Goal: Task Accomplishment & Management: Use online tool/utility

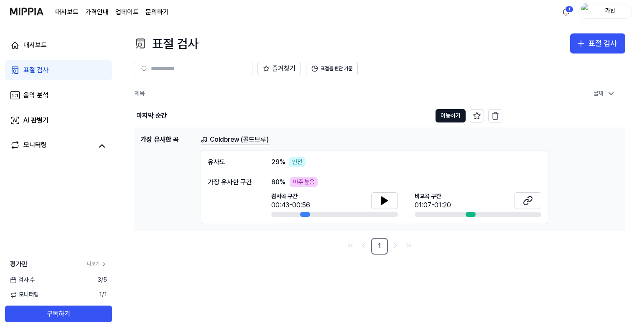
click at [42, 71] on div "표절 검사" at bounding box center [35, 70] width 25 height 10
click at [616, 41] on div "표절 검사" at bounding box center [602, 44] width 28 height 12
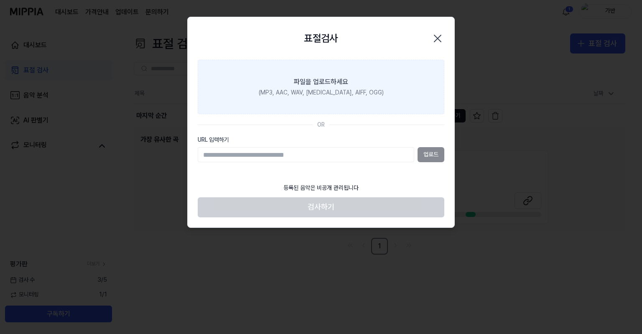
click at [311, 95] on div "(MP3, AAC, WAV, [MEDICAL_DATA], AIFF, OGG)" at bounding box center [321, 93] width 125 height 8
click at [0, 0] on input "파일을 업로드하세요 (MP3, AAC, WAV, [MEDICAL_DATA], AIFF, OGG)" at bounding box center [0, 0] width 0 height 0
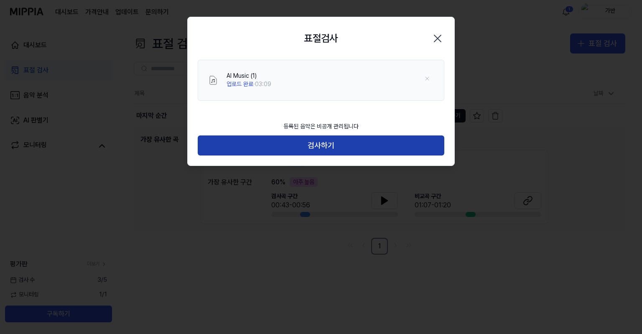
click at [327, 145] on button "검사하기" at bounding box center [321, 145] width 246 height 20
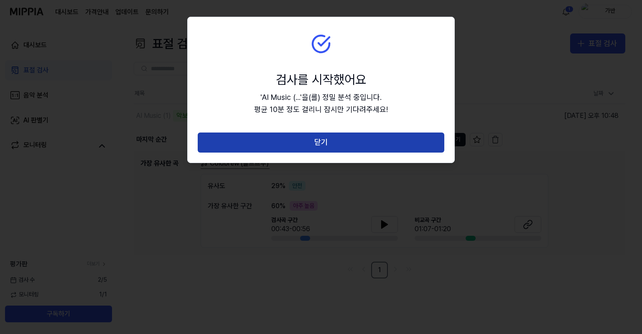
click at [332, 143] on button "닫기" at bounding box center [321, 142] width 246 height 20
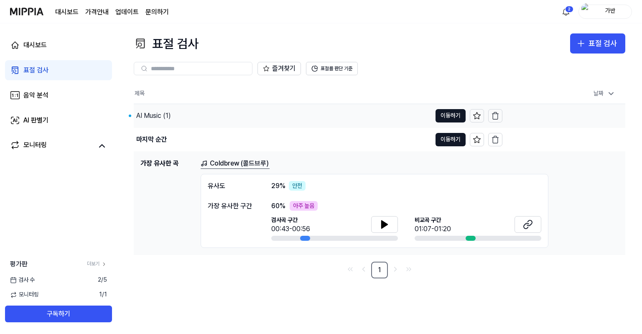
click at [147, 115] on div "AI Music (1)" at bounding box center [153, 116] width 35 height 10
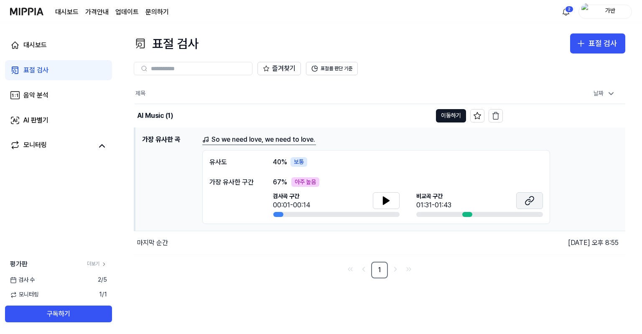
click at [523, 198] on button at bounding box center [529, 200] width 27 height 17
click at [393, 204] on button at bounding box center [386, 200] width 27 height 17
click at [385, 198] on icon at bounding box center [384, 200] width 2 height 7
click at [396, 205] on button at bounding box center [386, 200] width 27 height 17
click at [392, 200] on button at bounding box center [386, 200] width 27 height 17
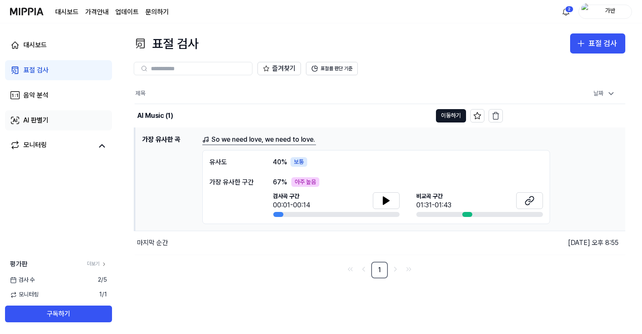
click at [57, 121] on link "AI 판별기" at bounding box center [58, 120] width 107 height 20
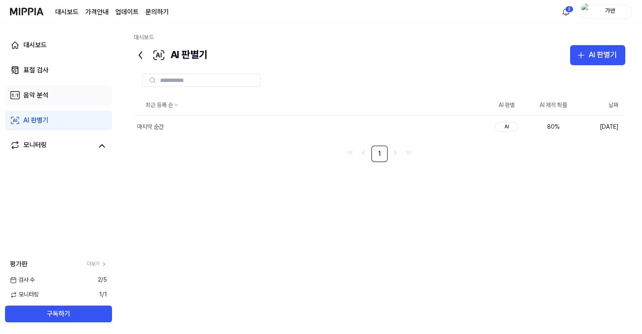
click at [40, 99] on div "음악 분석" at bounding box center [35, 95] width 25 height 10
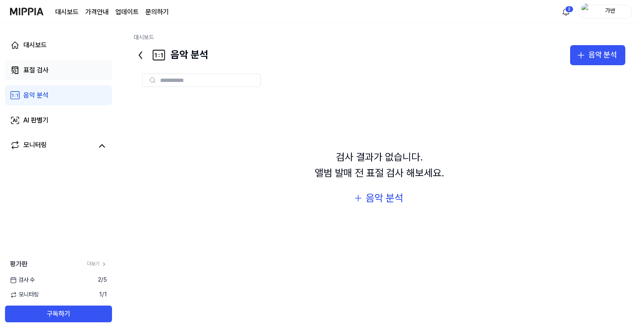
click at [54, 73] on link "표절 검사" at bounding box center [58, 70] width 107 height 20
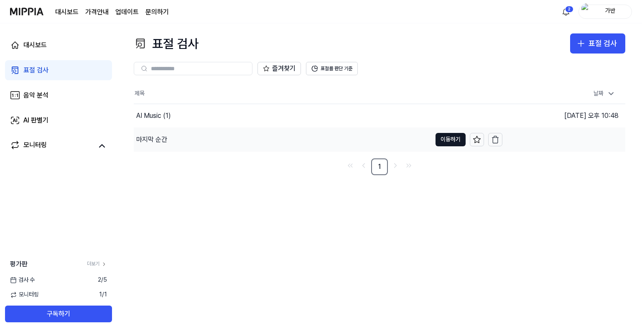
click at [193, 141] on div "마지막 순간" at bounding box center [282, 139] width 297 height 23
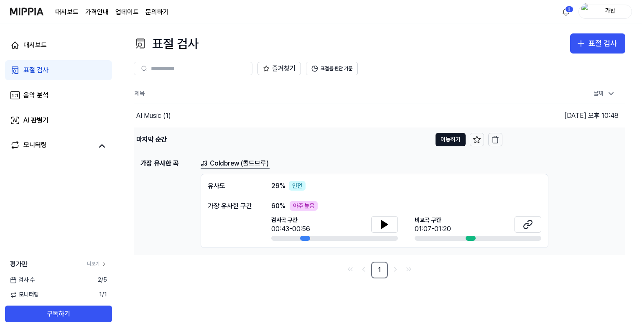
click at [199, 134] on div "마지막 순간" at bounding box center [282, 139] width 297 height 23
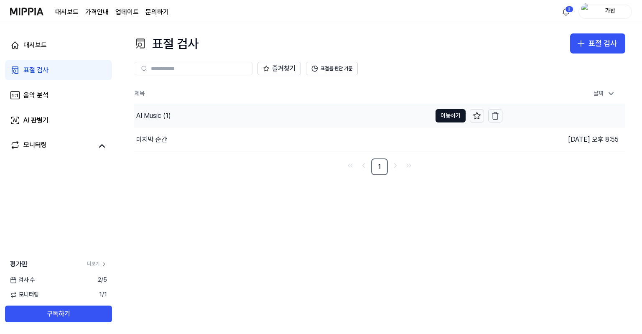
click at [187, 117] on div "AI Music (1)" at bounding box center [282, 115] width 297 height 23
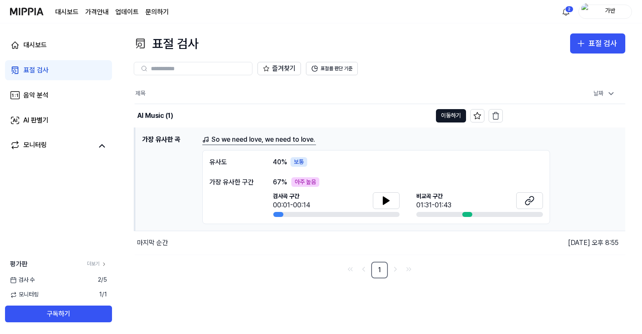
click at [302, 161] on div "보통" at bounding box center [298, 162] width 17 height 10
drag, startPoint x: 294, startPoint y: 180, endPoint x: 323, endPoint y: 182, distance: 28.9
click at [323, 182] on div "67 % 아주 높음" at bounding box center [408, 182] width 270 height 10
click at [325, 190] on div "67 % 아주 높음 검사곡 구간 00:01-00:14 [GEOGRAPHIC_DATA] 구간 01:31-01:43" at bounding box center [408, 197] width 270 height 40
click at [152, 113] on div "AI Music (1)" at bounding box center [155, 116] width 36 height 10
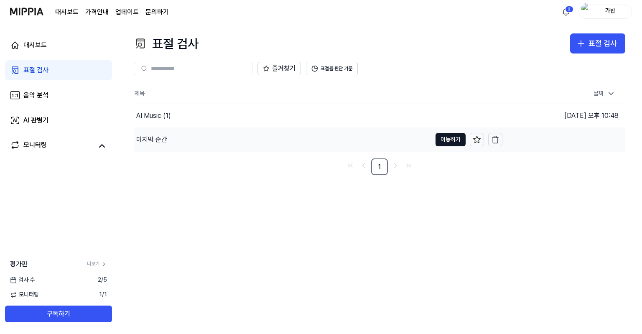
click at [204, 139] on div "마지막 순간" at bounding box center [282, 139] width 297 height 23
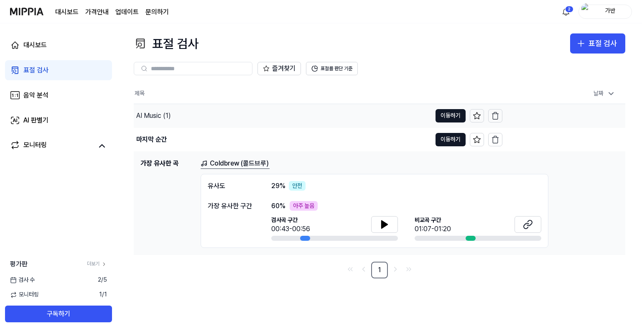
click at [161, 118] on div "AI Music (1)" at bounding box center [153, 116] width 35 height 10
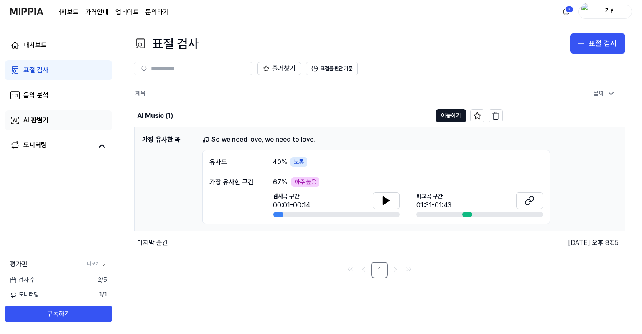
click at [53, 119] on link "AI 판별기" at bounding box center [58, 120] width 107 height 20
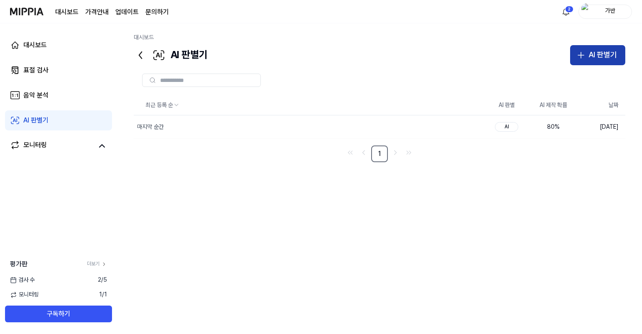
click at [589, 56] on div "AI 판별기" at bounding box center [602, 55] width 28 height 12
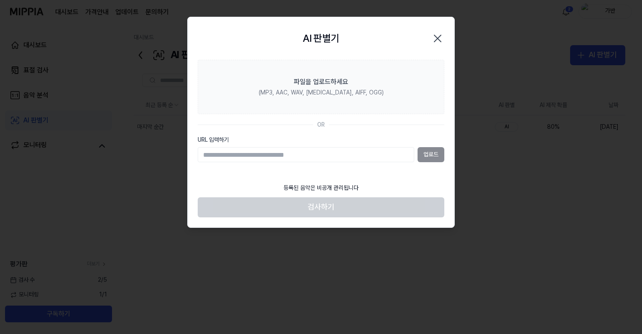
click at [244, 155] on input "URL 입력하기" at bounding box center [306, 154] width 216 height 15
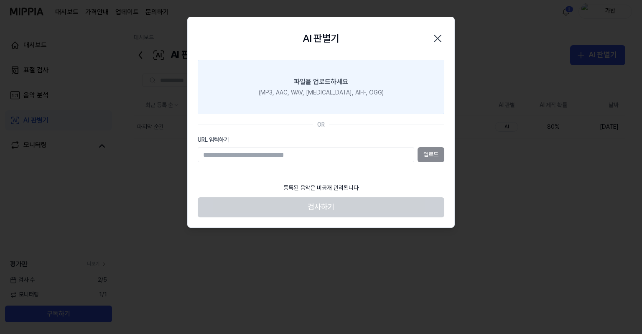
click at [314, 83] on div "파일을 업로드하세요" at bounding box center [321, 82] width 54 height 10
click at [0, 0] on input "파일을 업로드하세요 (MP3, AAC, WAV, [MEDICAL_DATA], AIFF, OGG)" at bounding box center [0, 0] width 0 height 0
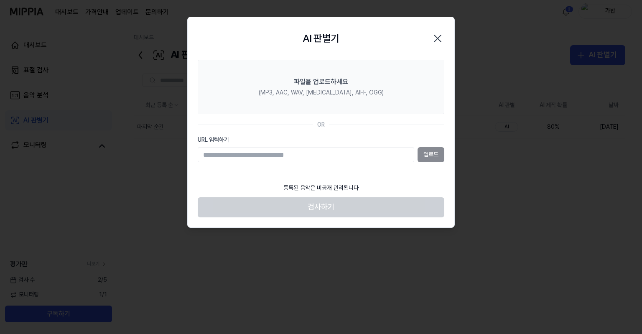
click at [435, 35] on icon "button" at bounding box center [437, 38] width 13 height 13
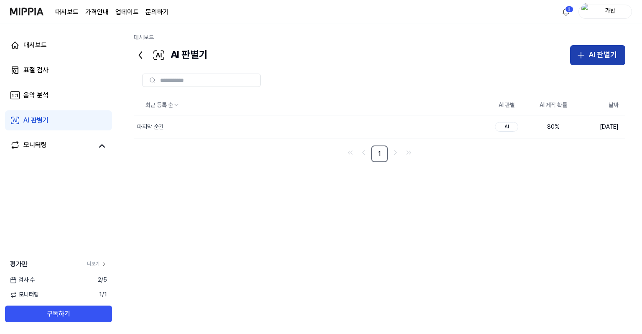
click at [580, 56] on icon "button" at bounding box center [581, 55] width 10 height 10
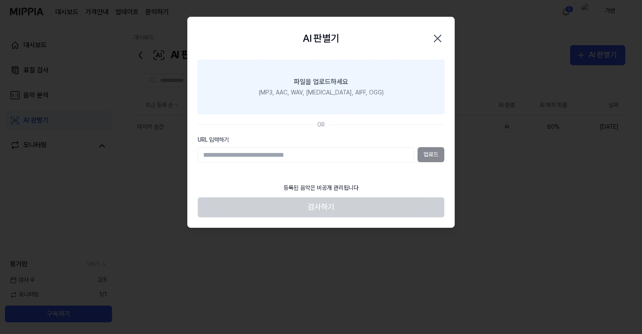
click at [294, 76] on label "파일을 업로드하세요 (MP3, AAC, WAV, [MEDICAL_DATA], AIFF, OGG)" at bounding box center [321, 87] width 246 height 54
click at [0, 0] on input "파일을 업로드하세요 (MP3, AAC, WAV, [MEDICAL_DATA], AIFF, OGG)" at bounding box center [0, 0] width 0 height 0
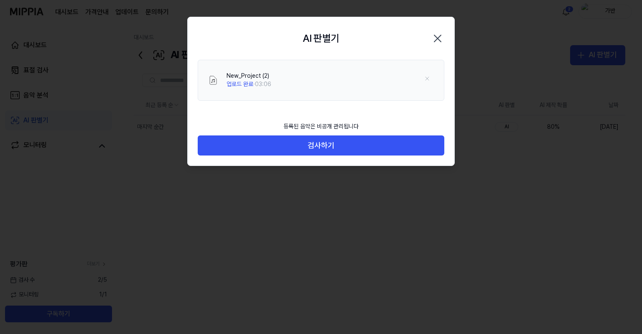
click at [139, 178] on div at bounding box center [321, 167] width 642 height 334
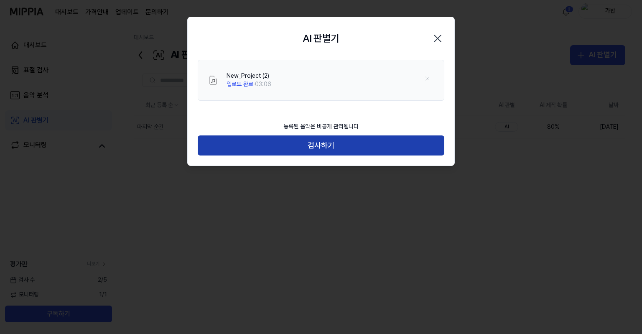
click at [299, 144] on button "검사하기" at bounding box center [321, 145] width 246 height 20
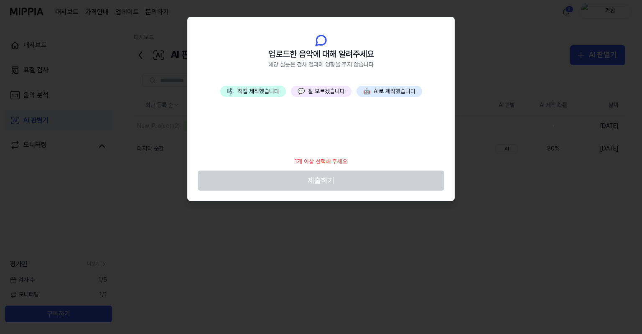
click at [263, 90] on button "🎼 직접 제작했습니다" at bounding box center [253, 92] width 66 height 12
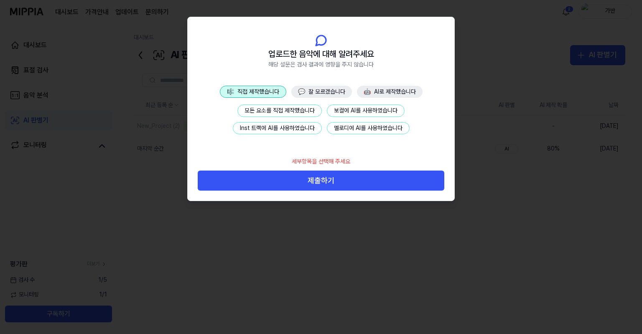
click at [376, 88] on button "🤖 AI로 제작했습니다" at bounding box center [390, 92] width 66 height 13
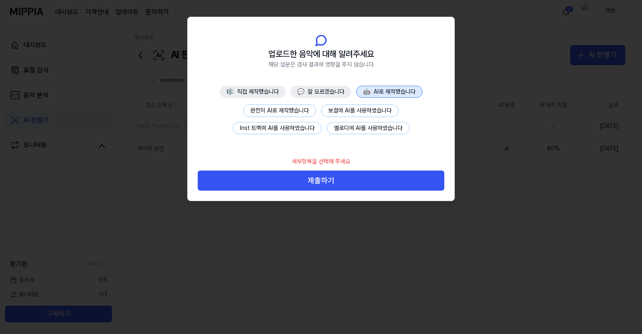
click at [244, 93] on button "🎼 직접 제작했습니다" at bounding box center [253, 92] width 66 height 13
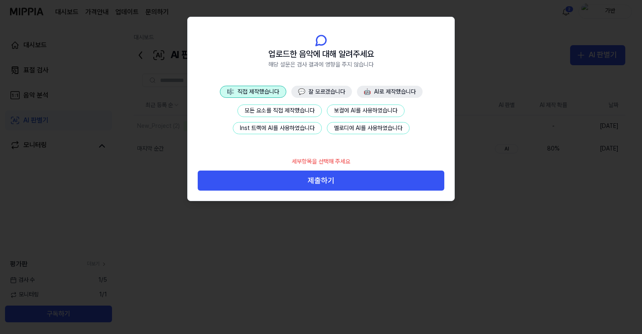
click at [321, 91] on button "💬 잘 모르겠습니다" at bounding box center [321, 92] width 61 height 13
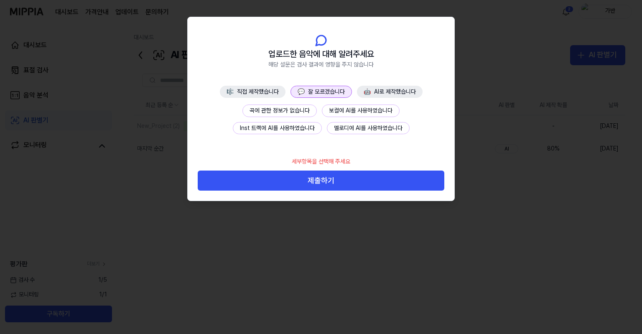
drag, startPoint x: 307, startPoint y: 188, endPoint x: 303, endPoint y: 193, distance: 5.9
click at [307, 188] on button "제출하기" at bounding box center [321, 180] width 246 height 20
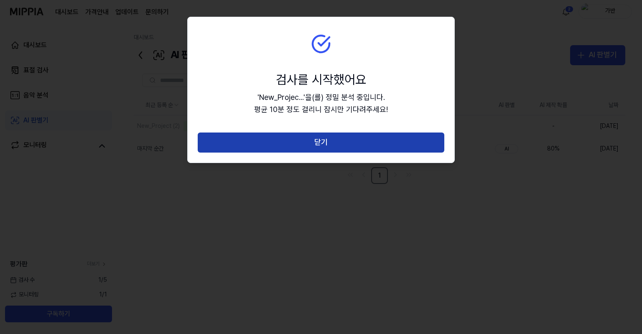
click at [266, 142] on button "닫기" at bounding box center [321, 142] width 246 height 20
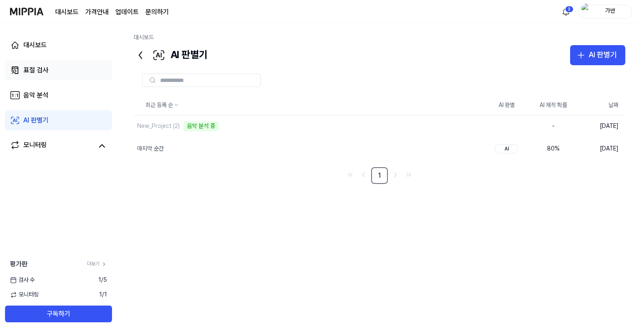
click at [44, 71] on div "표절 검사" at bounding box center [35, 70] width 25 height 10
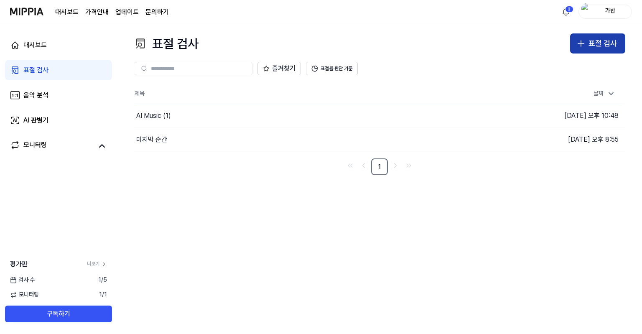
click at [594, 44] on div "표절 검사" at bounding box center [602, 44] width 28 height 12
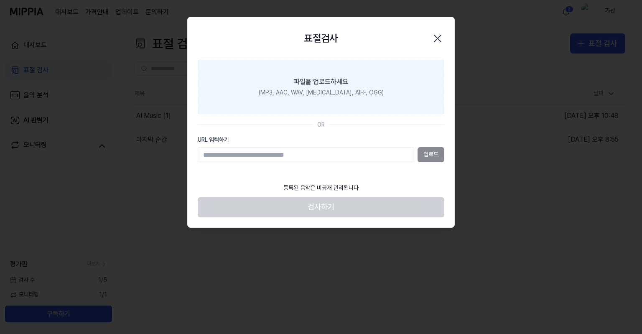
click at [280, 81] on label "파일을 업로드하세요 (MP3, AAC, WAV, [MEDICAL_DATA], AIFF, OGG)" at bounding box center [321, 87] width 246 height 54
click at [0, 0] on input "파일을 업로드하세요 (MP3, AAC, WAV, [MEDICAL_DATA], AIFF, OGG)" at bounding box center [0, 0] width 0 height 0
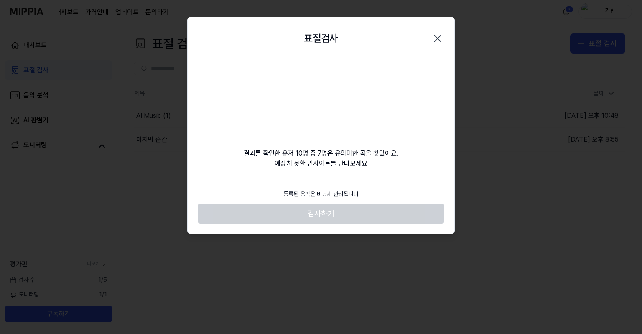
click at [253, 269] on div at bounding box center [321, 167] width 642 height 334
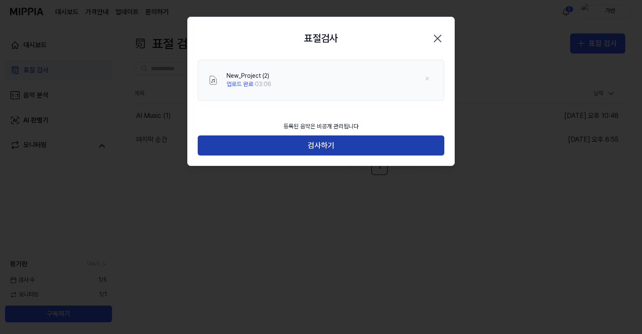
click at [291, 146] on button "검사하기" at bounding box center [321, 145] width 246 height 20
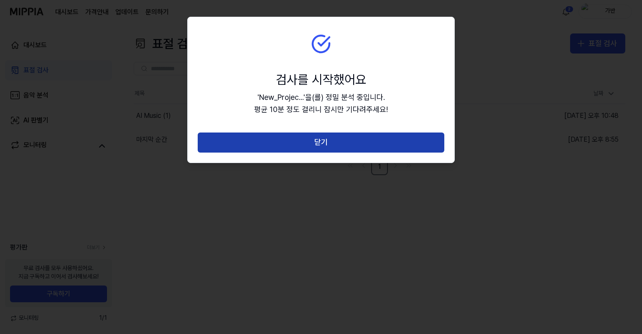
click at [280, 133] on button "닫기" at bounding box center [321, 142] width 246 height 20
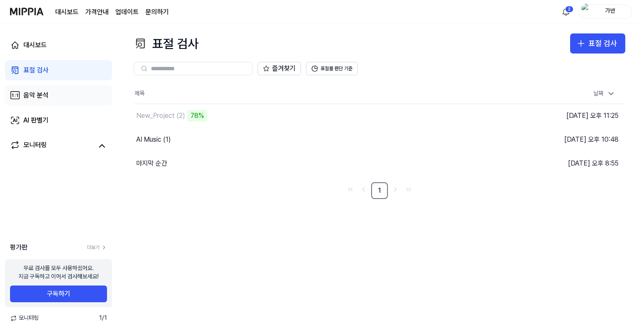
click at [60, 99] on link "음악 분석" at bounding box center [58, 95] width 107 height 20
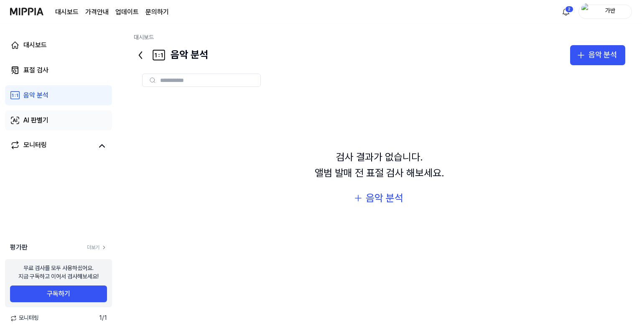
click at [50, 120] on link "AI 판별기" at bounding box center [58, 120] width 107 height 20
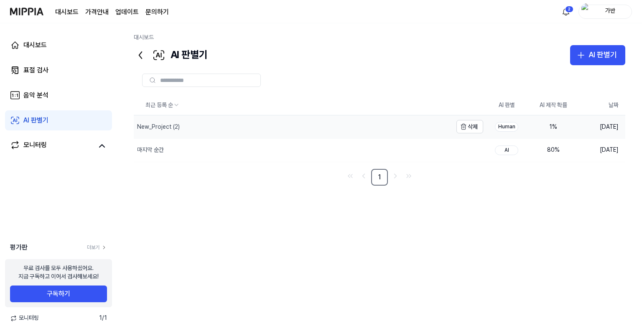
click at [324, 127] on div "New_Project (2)" at bounding box center [293, 126] width 318 height 23
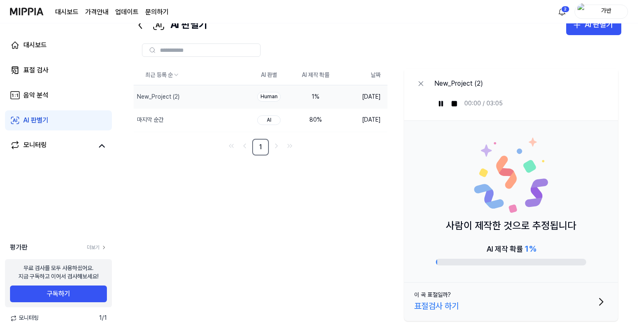
scroll to position [32, 0]
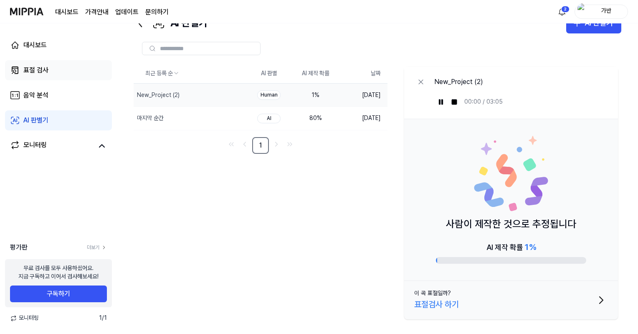
click at [43, 66] on div "표절 검사" at bounding box center [35, 70] width 25 height 10
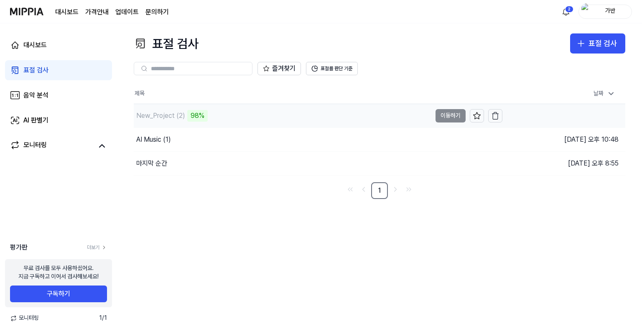
click at [237, 119] on div "New_Project (2) 98%" at bounding box center [282, 115] width 297 height 23
click at [176, 117] on div "New_Project (2)" at bounding box center [160, 116] width 49 height 10
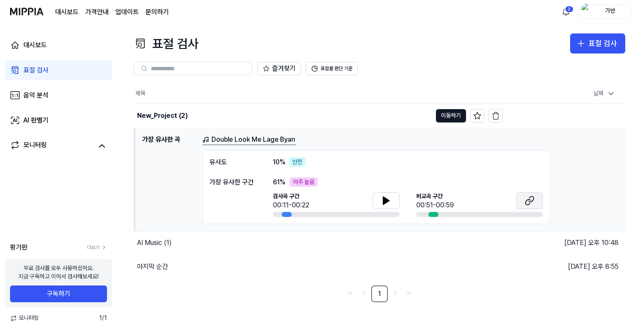
click at [528, 200] on icon at bounding box center [530, 198] width 5 height 5
click at [384, 203] on icon at bounding box center [386, 201] width 6 height 8
click at [391, 198] on button at bounding box center [386, 200] width 27 height 17
click at [393, 201] on button at bounding box center [386, 200] width 27 height 17
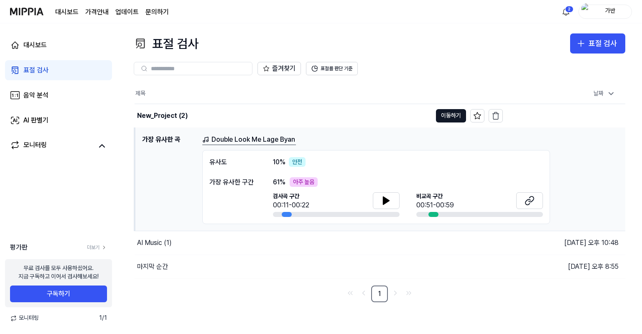
click at [295, 157] on div "안전" at bounding box center [297, 162] width 17 height 10
click at [254, 173] on div "유사도 10 % 안전 가장 유사한 구간 61 % 아주 높음 검사곡 구간 00:11-00:22 [GEOGRAPHIC_DATA] 구간 00:51-…" at bounding box center [376, 187] width 348 height 74
click at [166, 114] on div "New_Project (2)" at bounding box center [162, 116] width 51 height 10
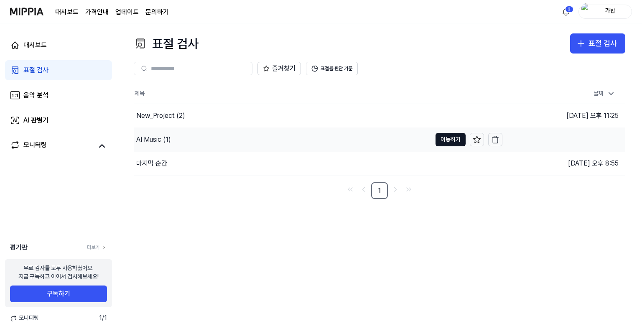
click at [197, 147] on div "AI Music (1)" at bounding box center [282, 139] width 297 height 23
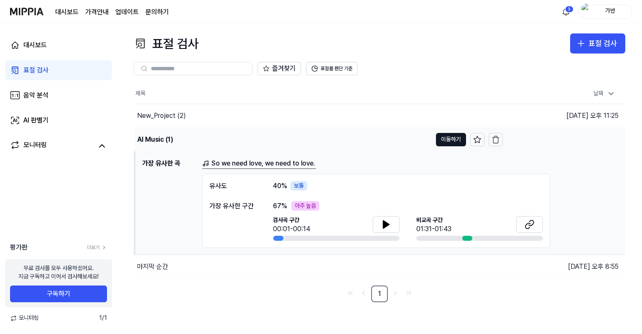
click at [160, 135] on div "AI Music (1)" at bounding box center [155, 139] width 36 height 10
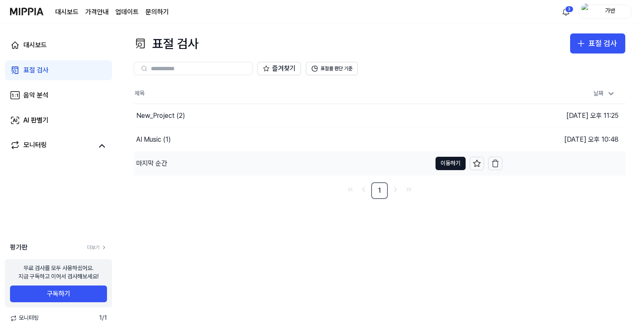
click at [176, 167] on div "마지막 순간" at bounding box center [282, 163] width 297 height 23
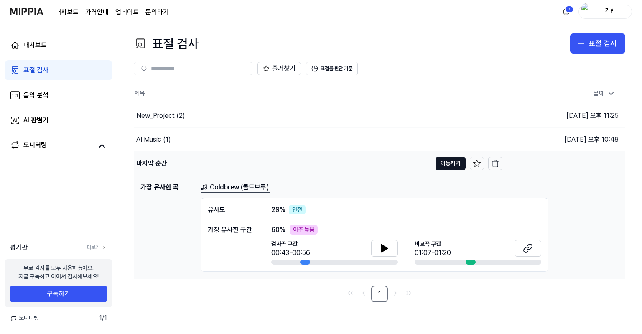
click at [161, 152] on div "마지막 순간" at bounding box center [282, 163] width 297 height 23
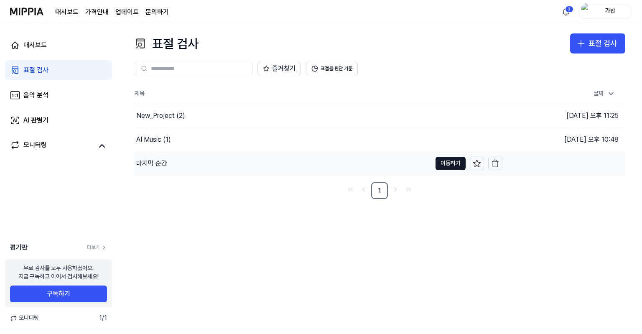
click at [187, 157] on div "마지막 순간" at bounding box center [282, 163] width 297 height 23
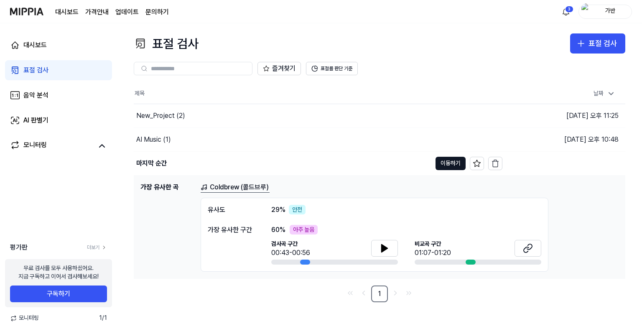
click at [61, 195] on div "대시보드 표절 검사 음악 분석 AI 판별기 모니터링 평가판 더보기 무료 검사를 모두 사용하셨어요. 지금 구독하고 이어서 검사해보세요! 구독하기…" at bounding box center [58, 178] width 117 height 310
click at [44, 46] on div "대시보드" at bounding box center [34, 45] width 23 height 10
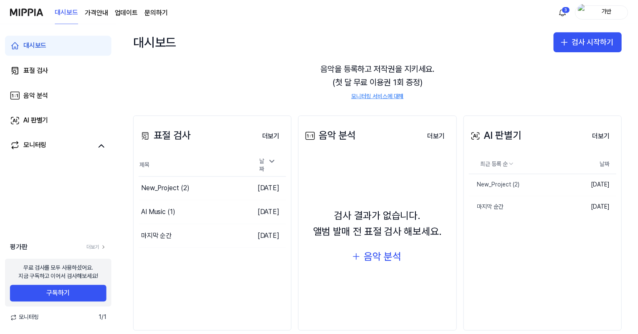
scroll to position [57, 0]
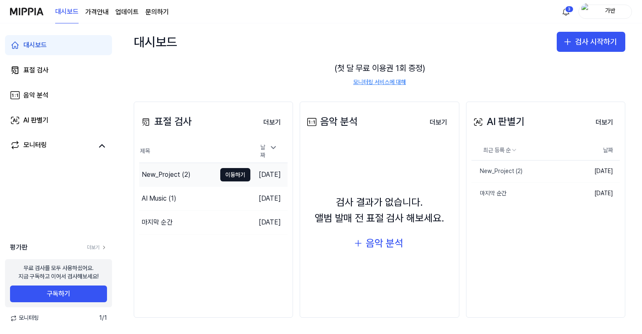
click at [196, 172] on div "New_Project (2)" at bounding box center [177, 174] width 77 height 23
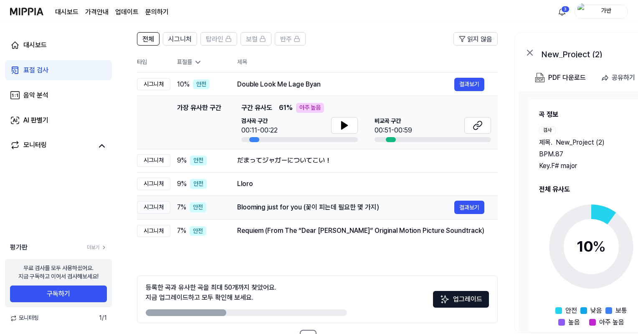
scroll to position [84, 0]
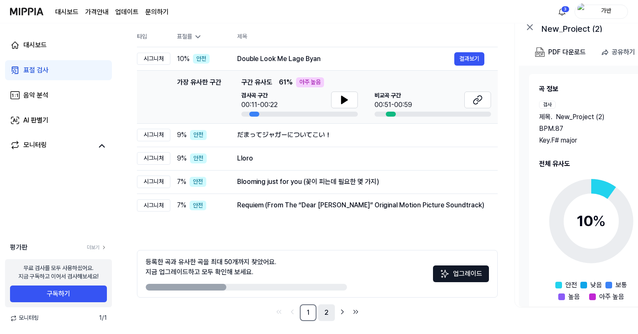
click at [331, 316] on link "2" at bounding box center [326, 312] width 17 height 17
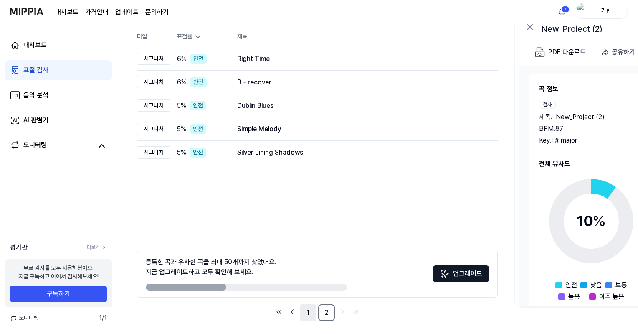
click at [312, 317] on link "1" at bounding box center [308, 312] width 17 height 17
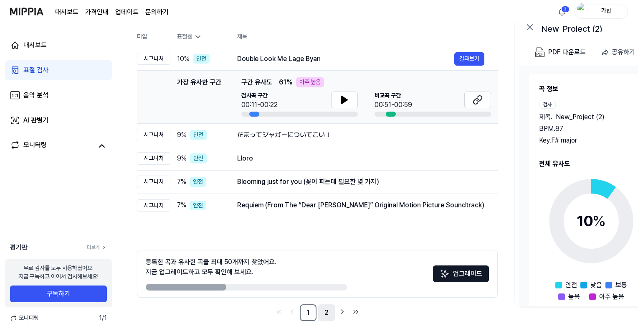
click at [322, 312] on link "2" at bounding box center [326, 312] width 17 height 17
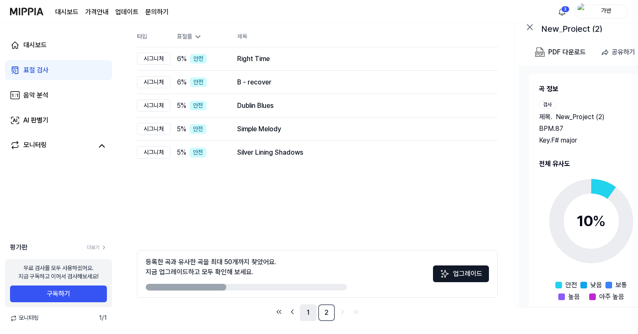
click at [307, 313] on link "1" at bounding box center [308, 312] width 17 height 17
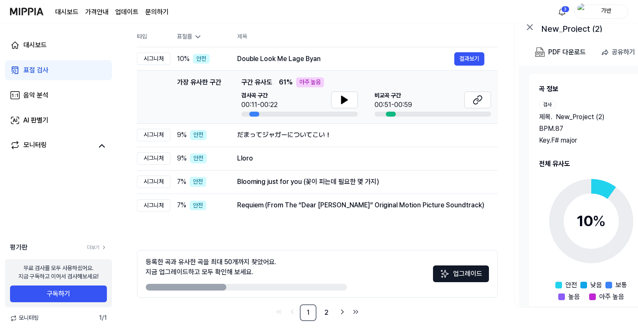
click at [41, 67] on div "표절 검사" at bounding box center [35, 70] width 25 height 10
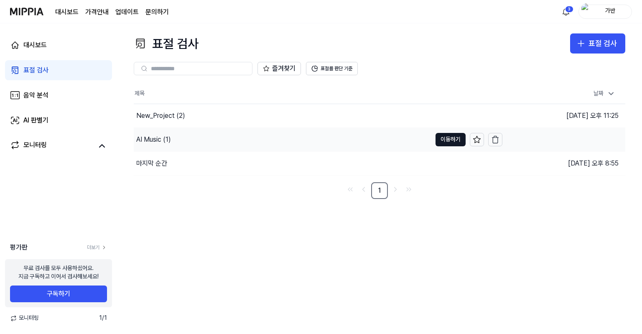
click at [179, 145] on div "AI Music (1)" at bounding box center [282, 139] width 297 height 23
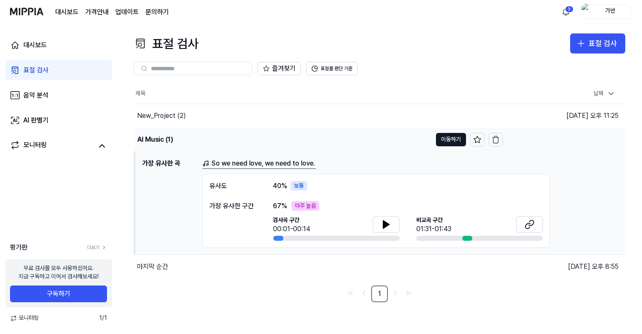
click at [172, 136] on div "AI Music (1)" at bounding box center [155, 139] width 36 height 10
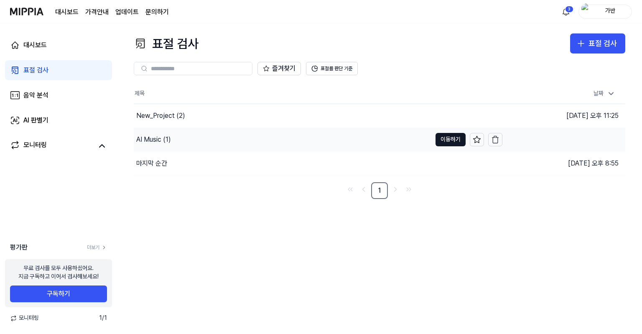
click at [152, 135] on div "AI Music (1)" at bounding box center [153, 139] width 35 height 10
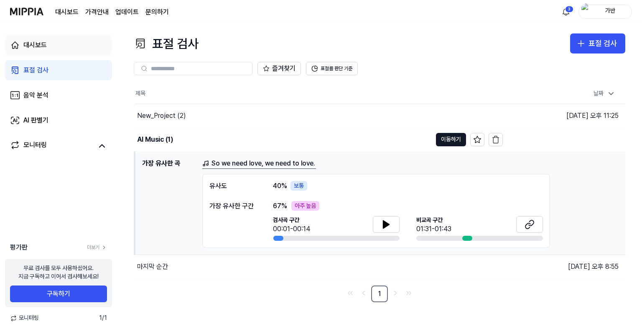
click at [48, 50] on link "대시보드" at bounding box center [58, 45] width 107 height 20
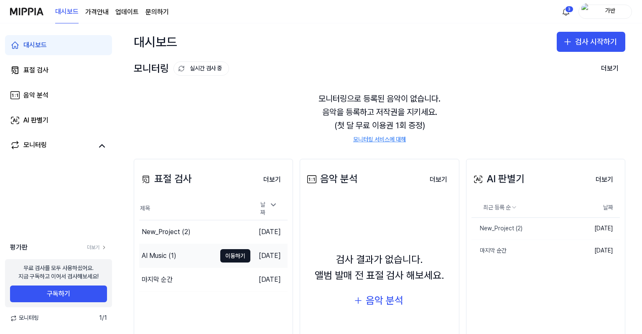
click at [198, 249] on div "AI Music (1)" at bounding box center [177, 255] width 77 height 23
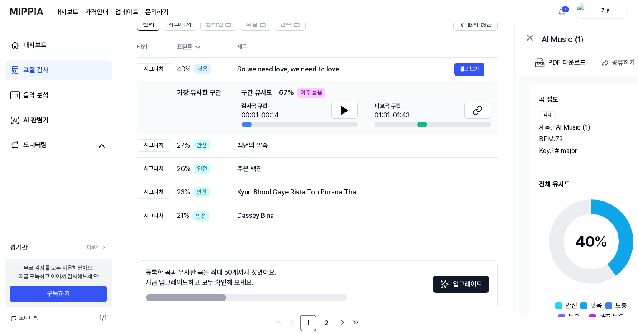
scroll to position [84, 0]
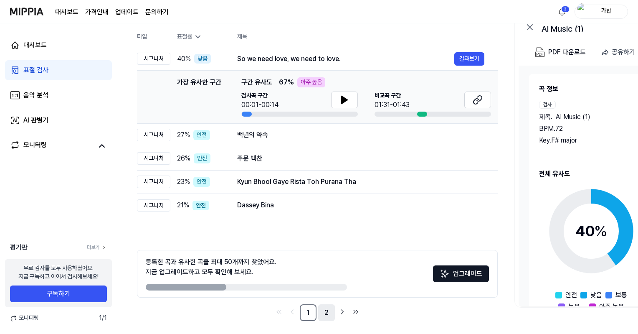
click at [331, 315] on link "2" at bounding box center [326, 312] width 17 height 17
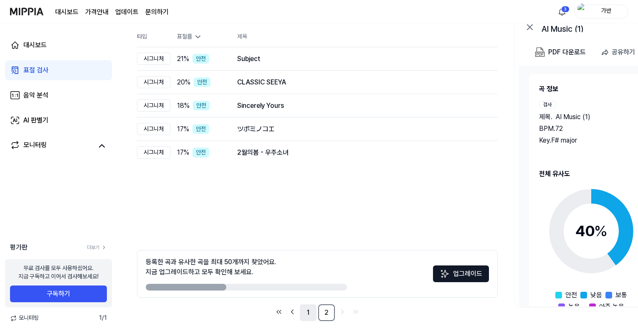
click at [312, 314] on link "1" at bounding box center [308, 312] width 17 height 17
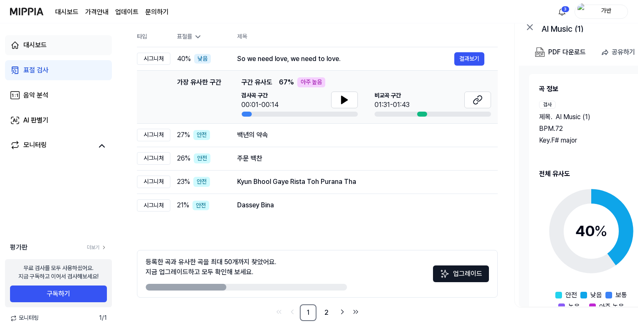
click at [29, 43] on div "대시보드" at bounding box center [34, 45] width 23 height 10
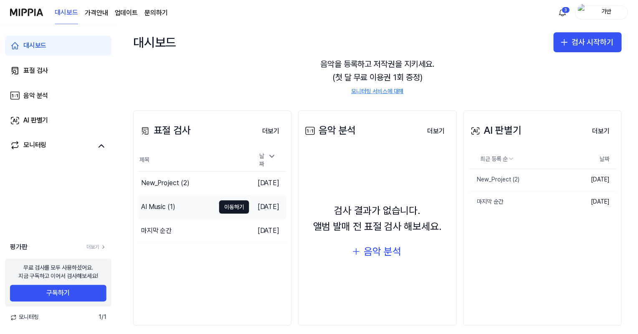
scroll to position [57, 0]
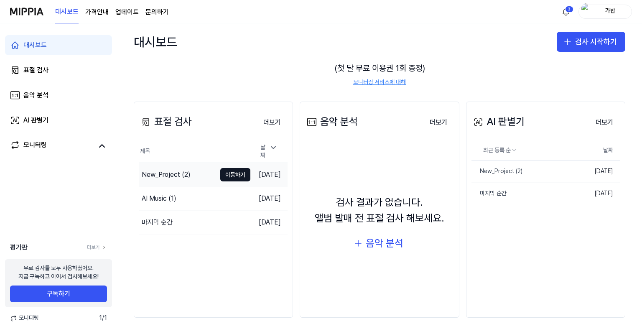
click at [178, 178] on div "New_Project (2)" at bounding box center [177, 174] width 77 height 23
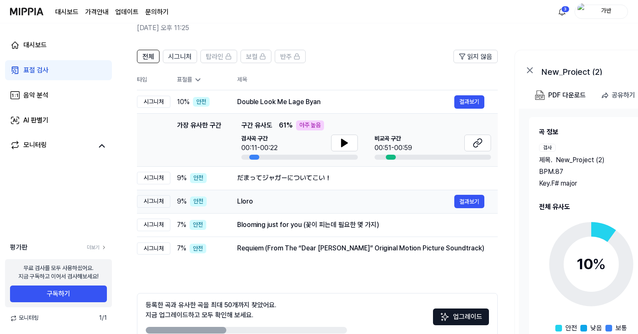
scroll to position [42, 0]
